Goal: Information Seeking & Learning: Learn about a topic

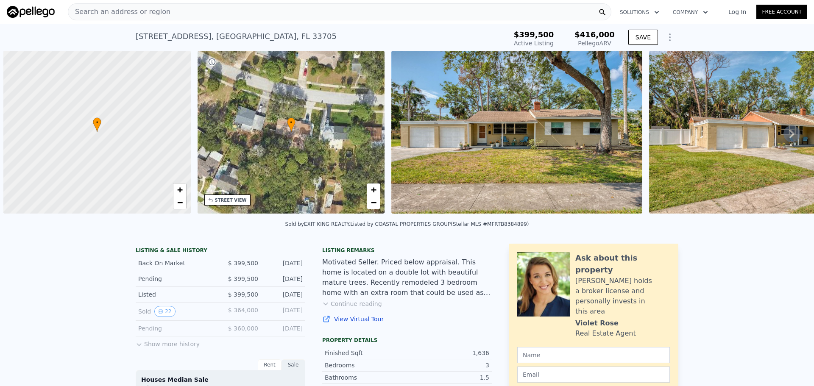
scroll to position [0, 3]
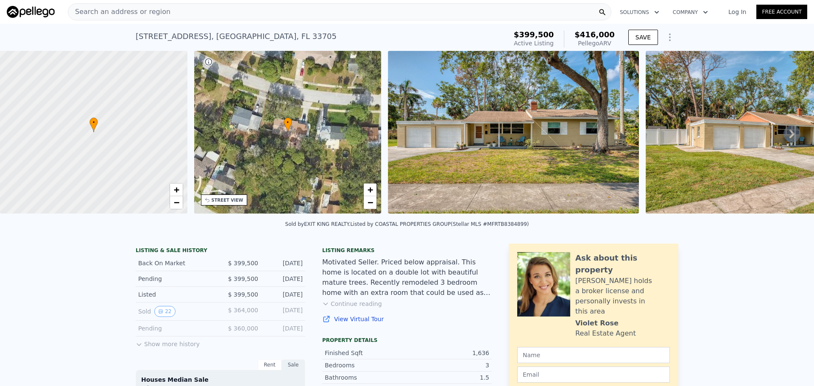
click at [138, 13] on span "Search an address or region" at bounding box center [119, 12] width 102 height 10
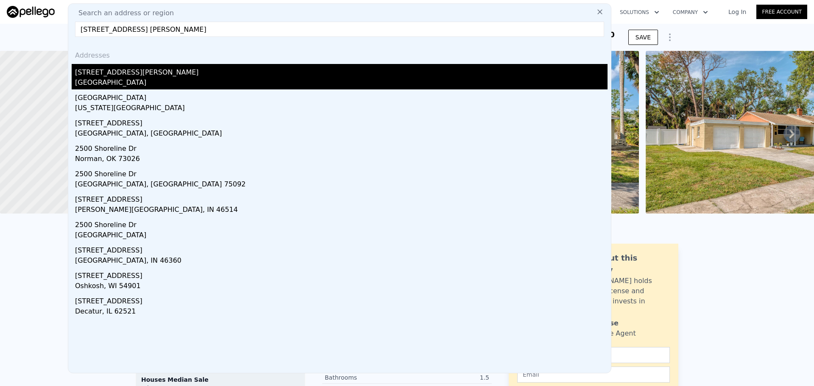
type input "[STREET_ADDRESS] [PERSON_NAME]"
click at [86, 77] on div "[STREET_ADDRESS][PERSON_NAME]" at bounding box center [341, 71] width 532 height 14
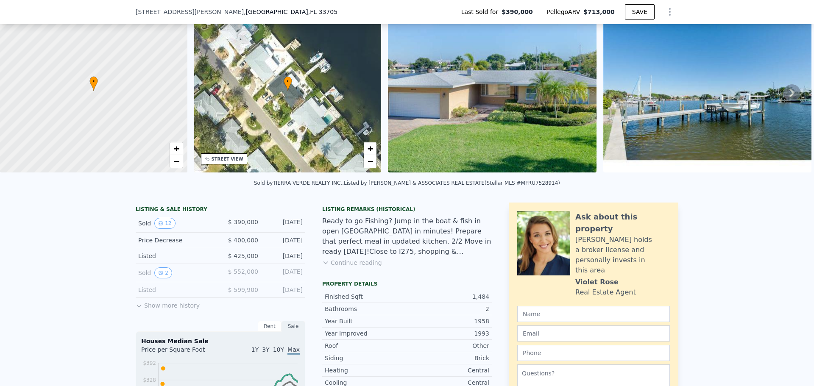
scroll to position [39, 0]
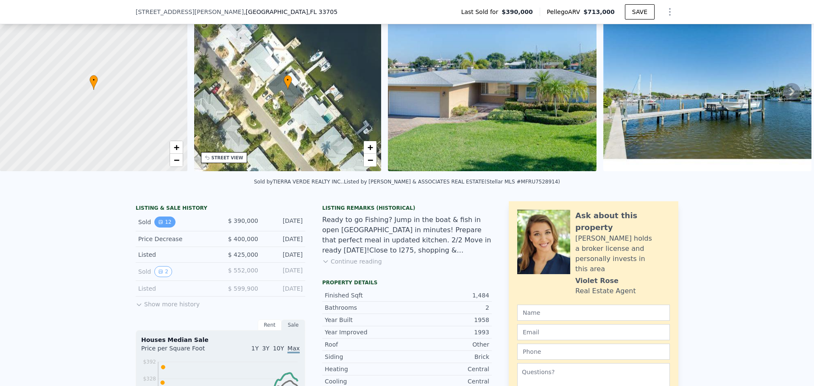
click at [158, 225] on icon "View historical data" at bounding box center [160, 222] width 5 height 5
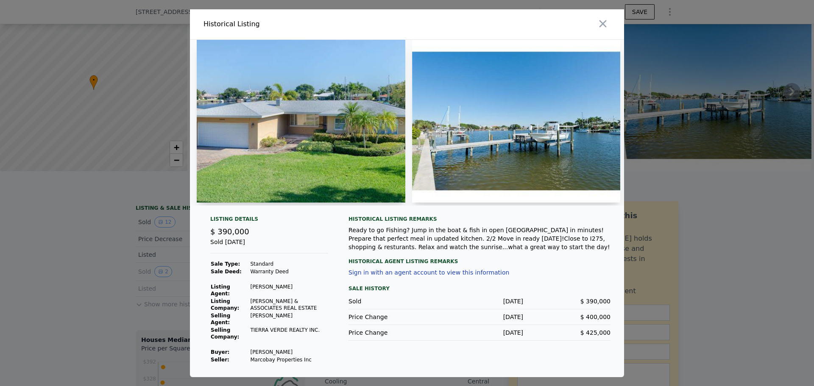
click at [114, 226] on div at bounding box center [407, 193] width 814 height 386
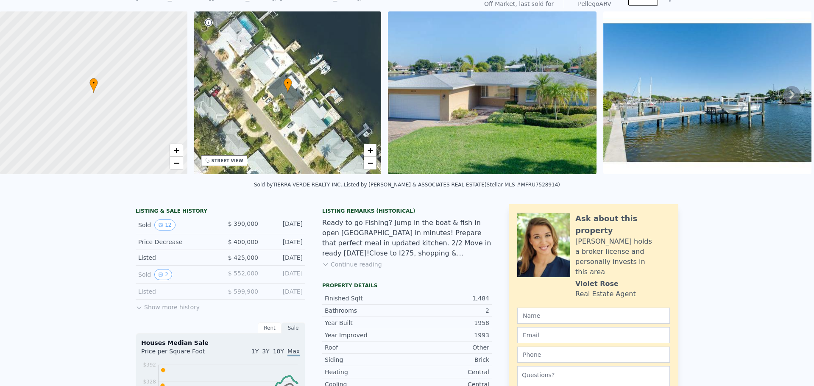
scroll to position [3, 0]
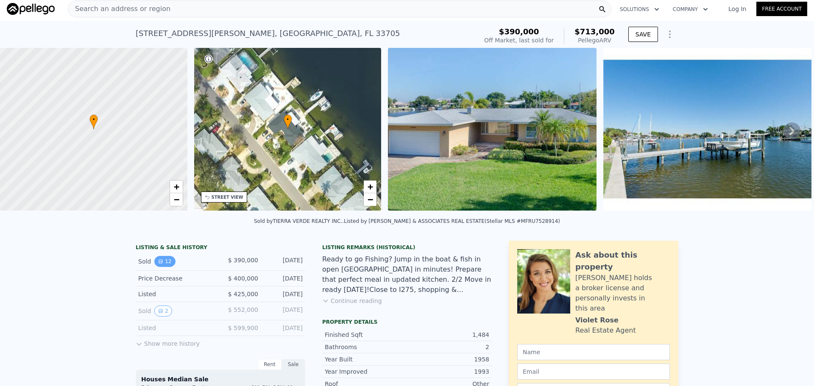
click at [163, 266] on button "12" at bounding box center [164, 261] width 21 height 11
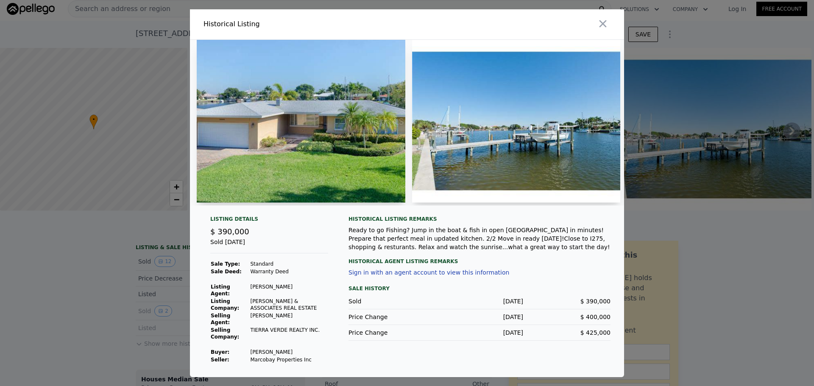
scroll to position [0, 380]
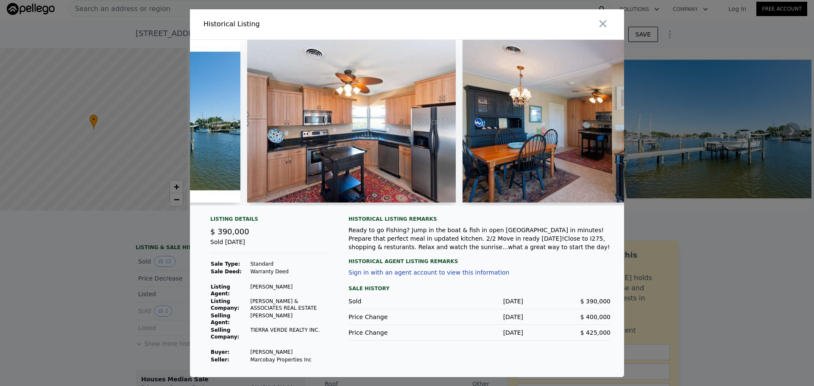
click at [403, 212] on div at bounding box center [407, 126] width 434 height 173
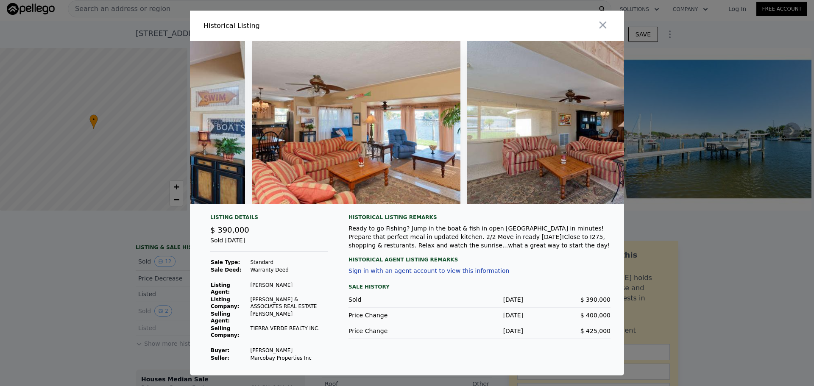
scroll to position [0, 832]
